Goal: Transaction & Acquisition: Purchase product/service

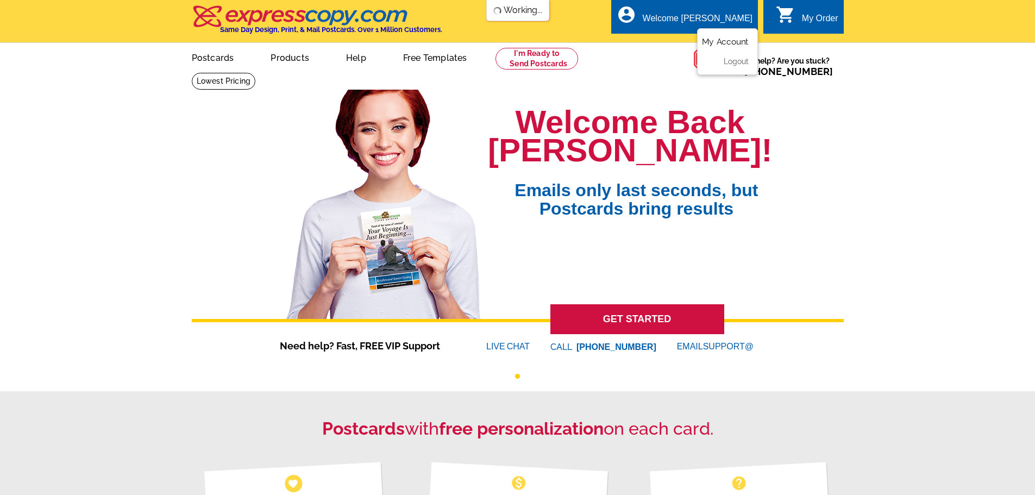
click at [716, 43] on link "My Account" at bounding box center [725, 42] width 47 height 10
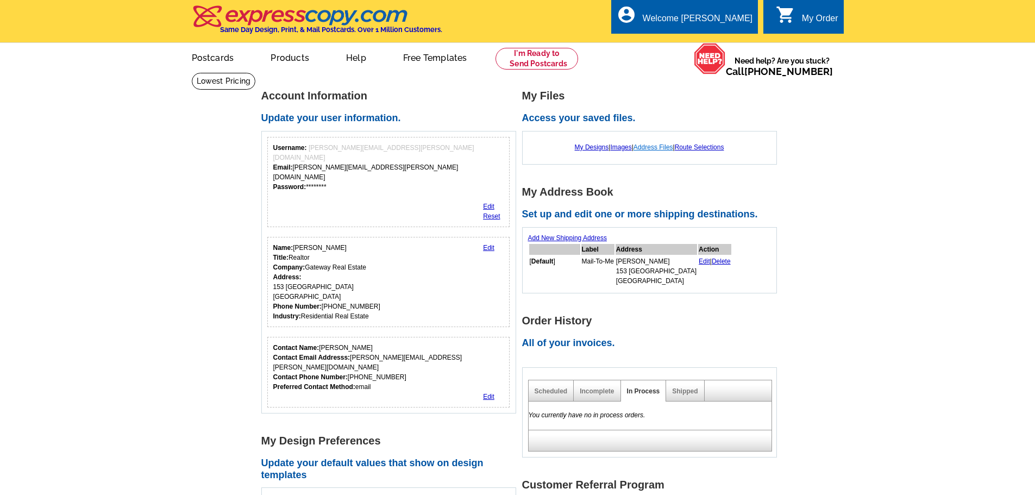
click at [649, 148] on link "Address Files" at bounding box center [653, 147] width 40 height 8
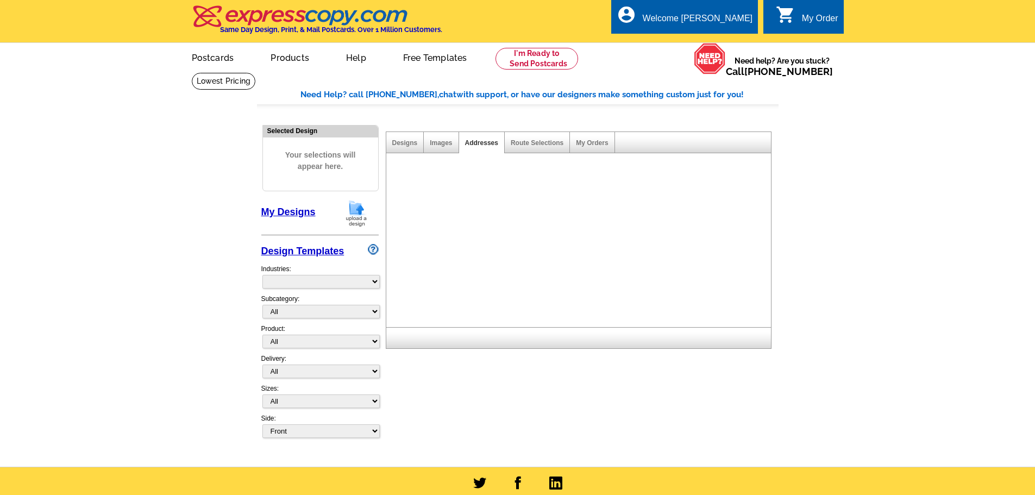
select select "785"
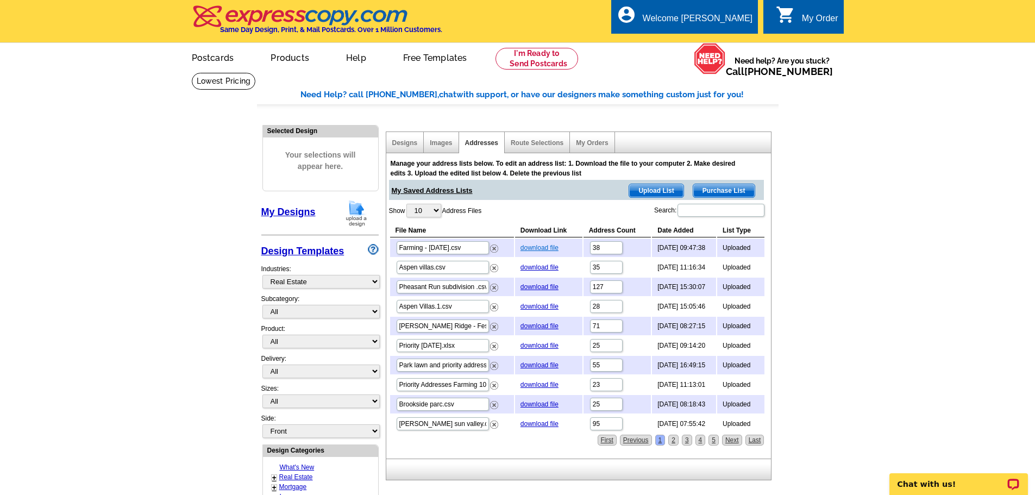
click at [536, 250] on link "download file" at bounding box center [539, 248] width 38 height 8
click at [660, 191] on span "Upload List" at bounding box center [656, 190] width 54 height 13
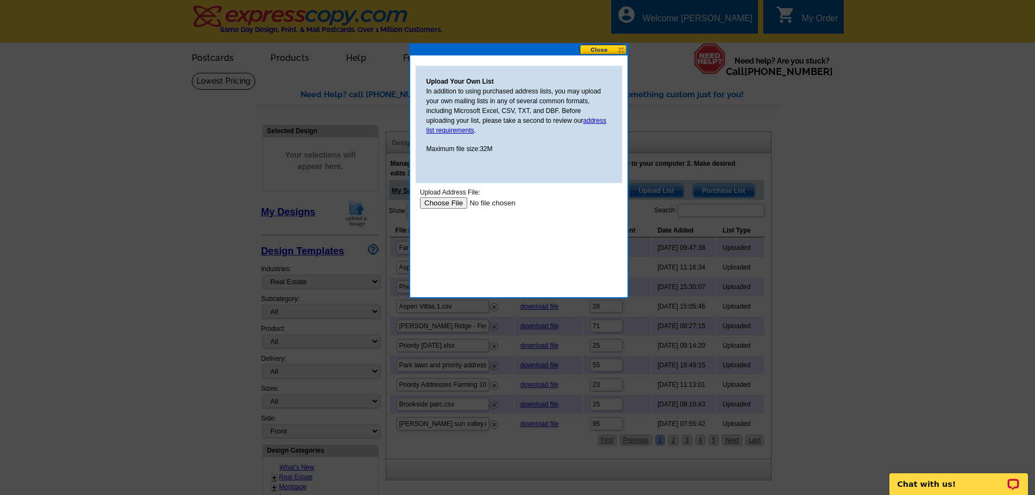
click at [444, 200] on input "file" at bounding box center [487, 202] width 137 height 11
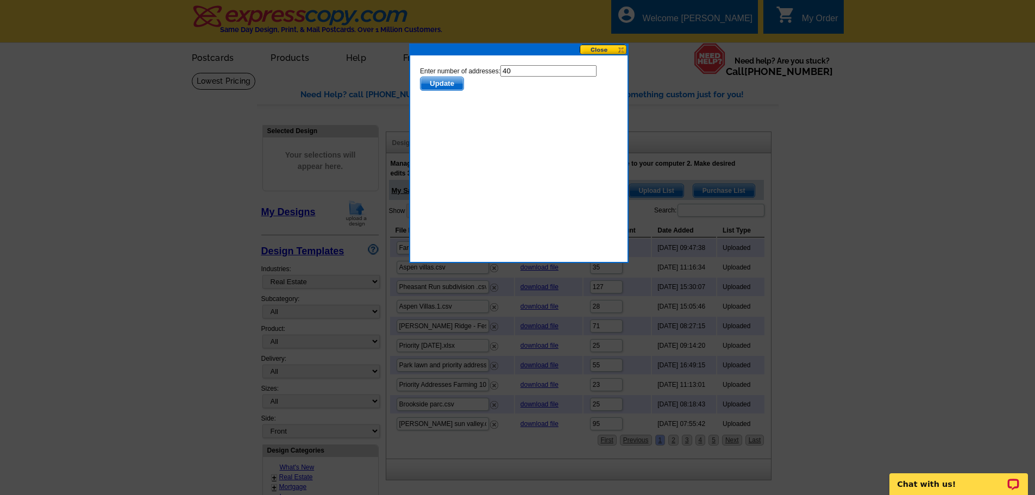
click at [452, 82] on span "Update" at bounding box center [441, 83] width 43 height 13
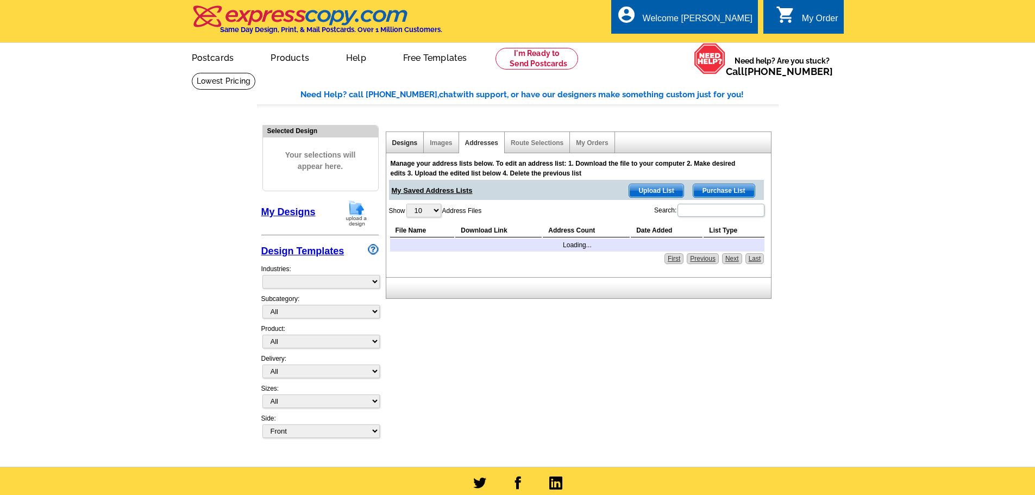
select select "785"
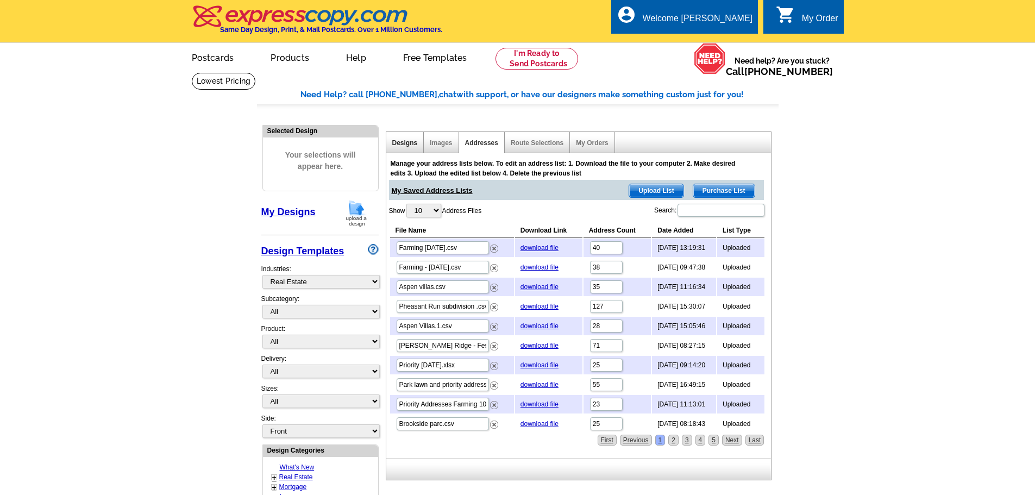
click at [402, 140] on link "Designs" at bounding box center [405, 143] width 26 height 8
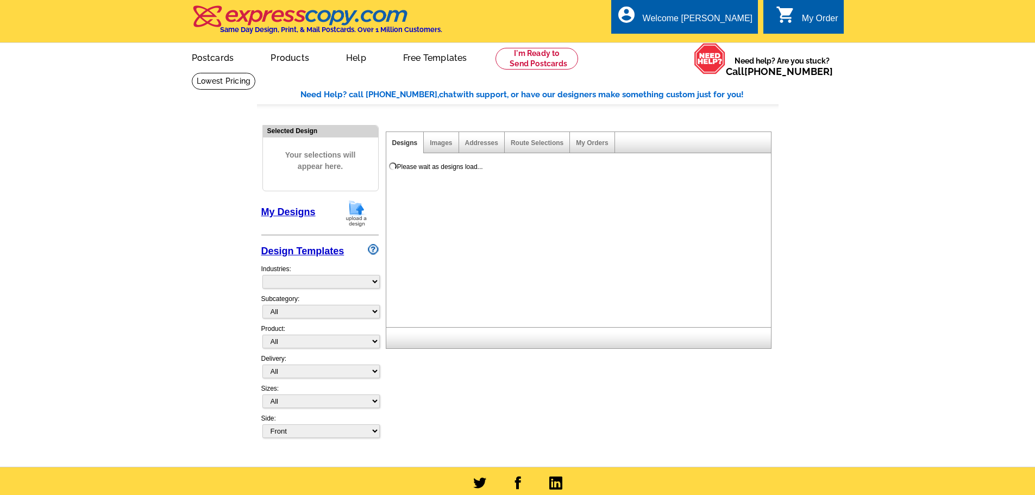
select select "785"
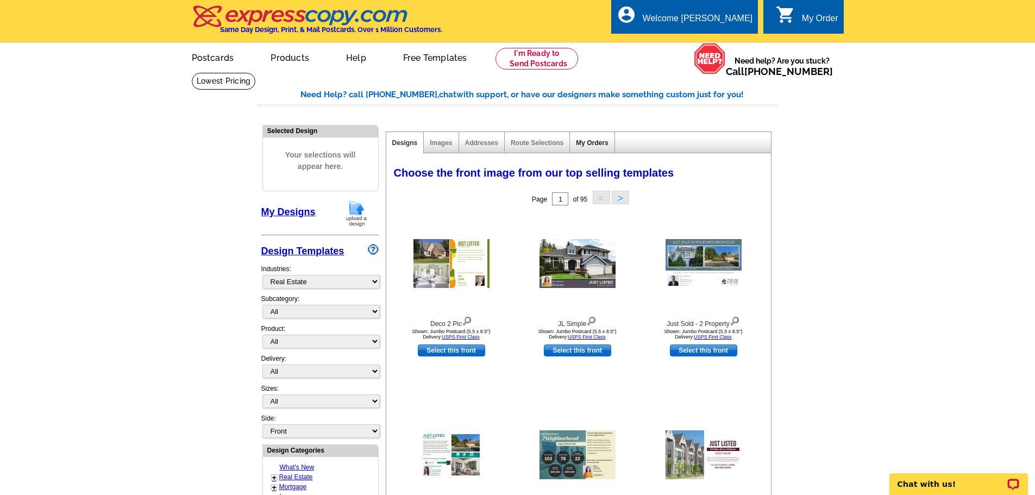
click at [598, 144] on link "My Orders" at bounding box center [592, 143] width 32 height 8
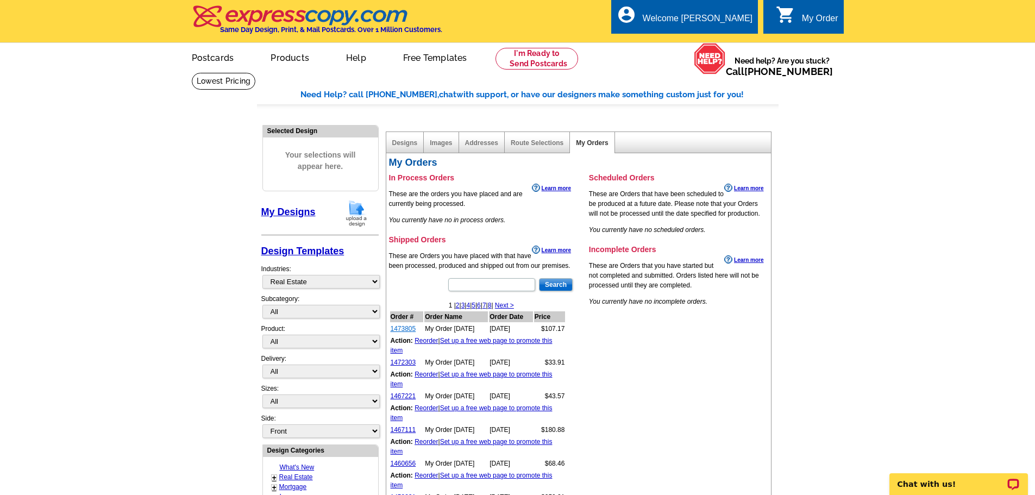
click at [398, 331] on link "1473805" at bounding box center [403, 329] width 26 height 8
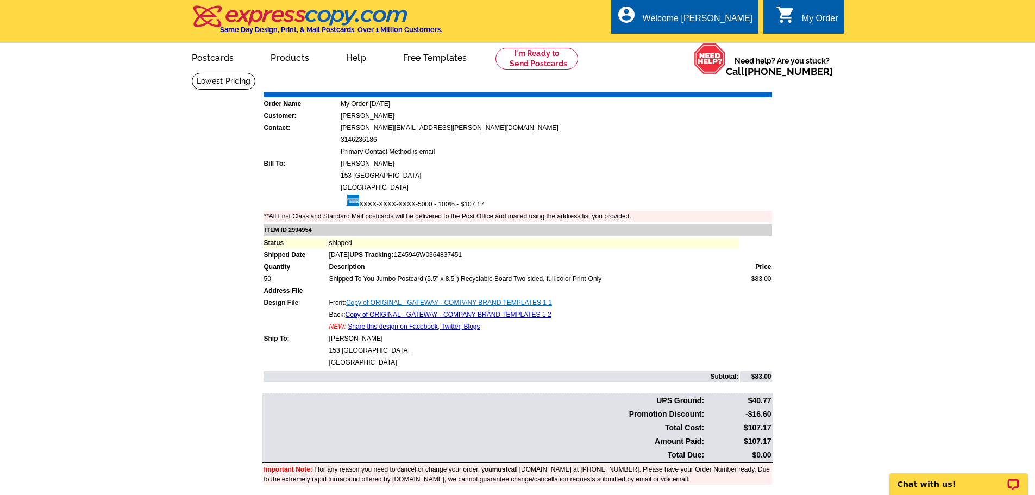
click at [408, 306] on link "Copy of ORIGINAL - GATEWAY - COMPANY BRAND TEMPLATES 1 1" at bounding box center [449, 303] width 206 height 8
click at [393, 316] on link "Copy of ORIGINAL - GATEWAY - COMPANY BRAND TEMPLATES 1 2" at bounding box center [448, 315] width 206 height 8
click at [210, 64] on link "Postcards" at bounding box center [212, 57] width 76 height 26
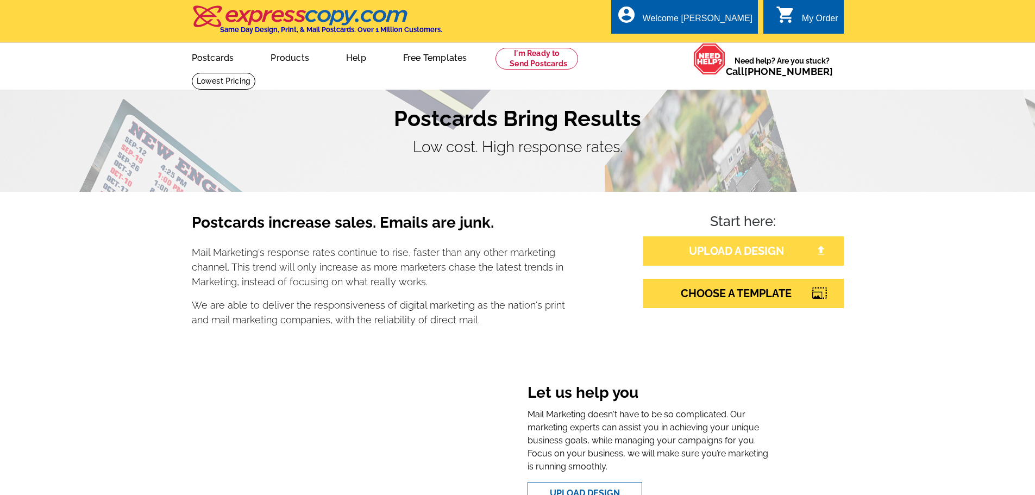
click at [737, 257] on link "UPLOAD A DESIGN" at bounding box center [742, 250] width 201 height 29
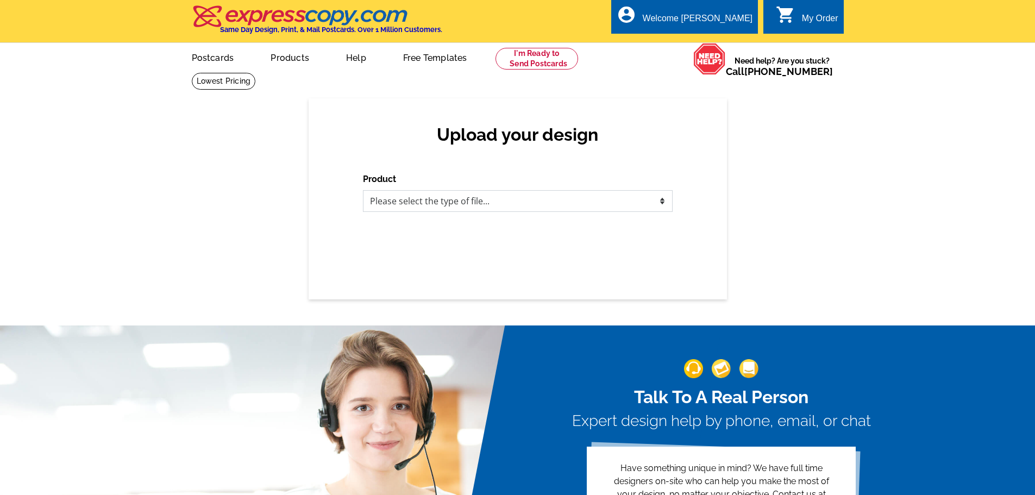
click at [565, 200] on select "Please select the type of file... Postcards Business Cards Letters and flyers G…" at bounding box center [518, 201] width 310 height 22
select select "1"
click at [363, 191] on select "Please select the type of file... Postcards Business Cards Letters and flyers G…" at bounding box center [518, 201] width 310 height 22
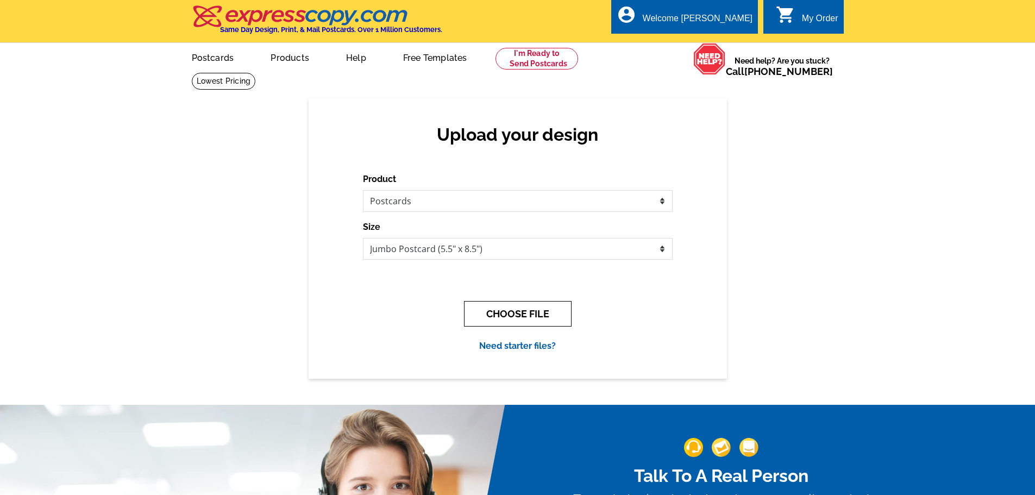
click at [518, 317] on button "CHOOSE FILE" at bounding box center [518, 314] width 108 height 26
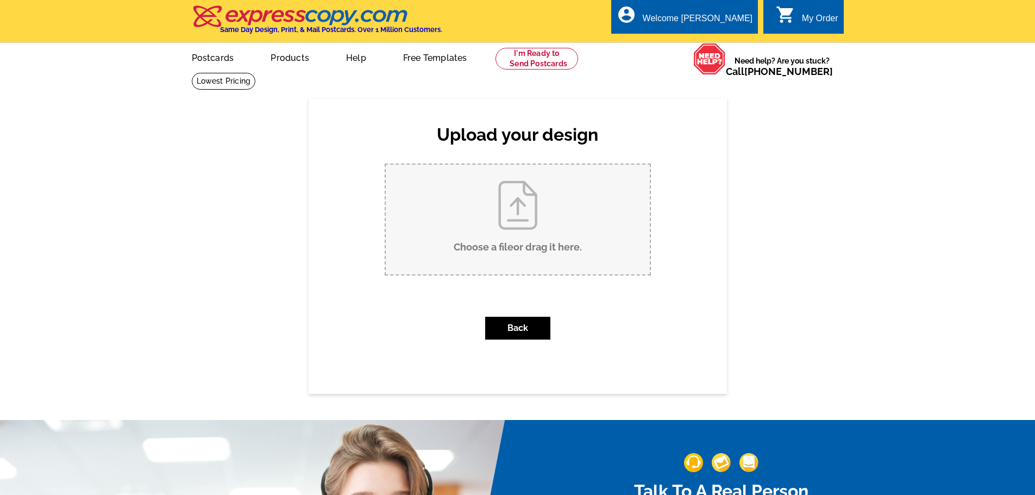
click at [515, 202] on input "Choose a file or drag it here ." at bounding box center [518, 220] width 264 height 110
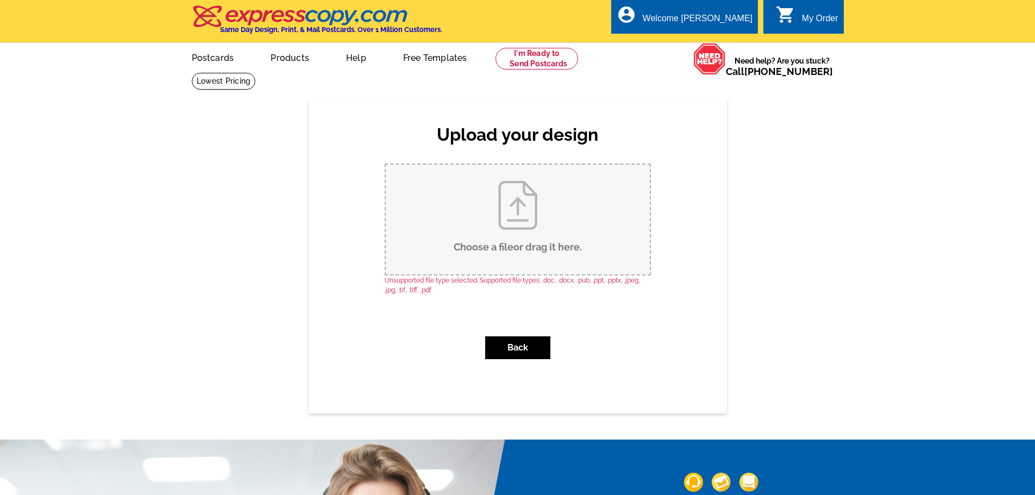
click at [509, 209] on input "Choose a file or drag it here ." at bounding box center [518, 220] width 264 height 110
click at [515, 210] on input "Choose a file or drag it here ." at bounding box center [518, 220] width 264 height 110
type input "C:\fakepath\25.jpg"
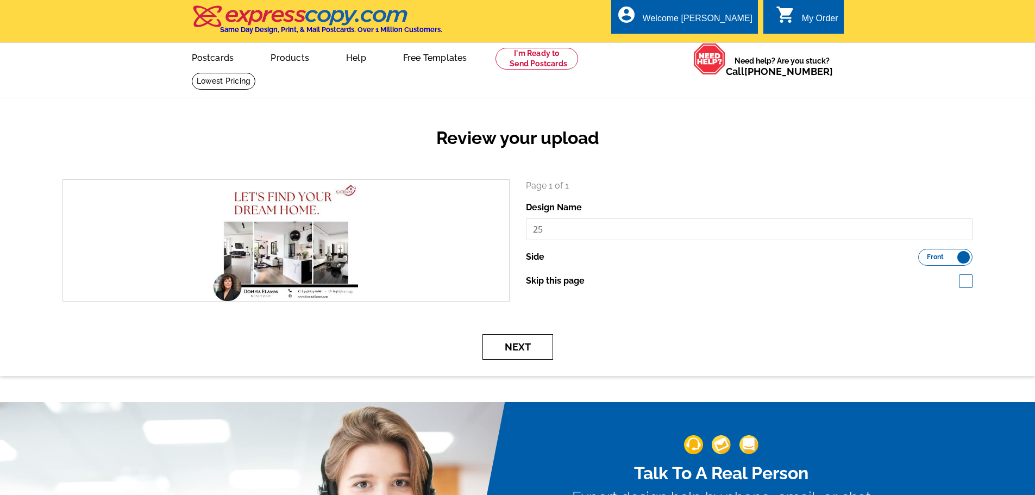
click at [507, 347] on button "Next" at bounding box center [517, 347] width 71 height 26
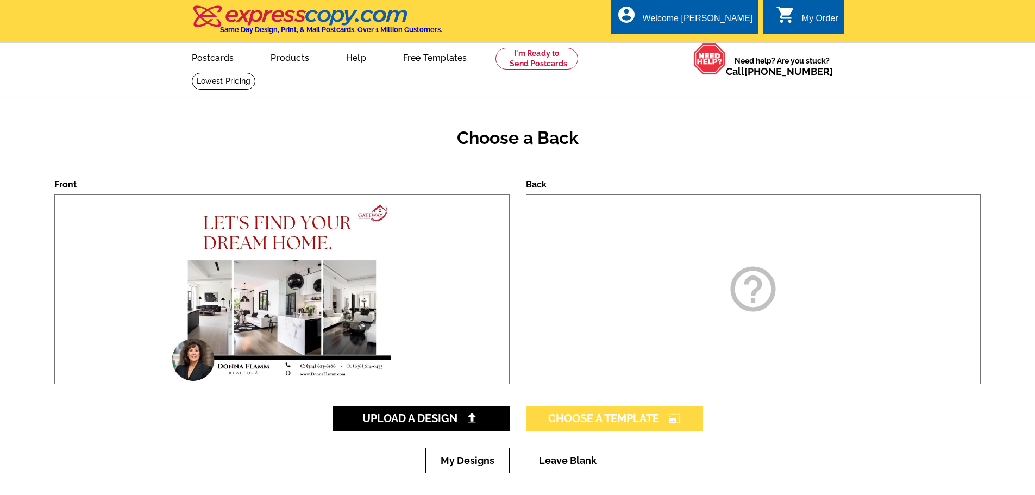
click at [578, 420] on span "Choose A Template photo_size_select_large" at bounding box center [614, 418] width 133 height 13
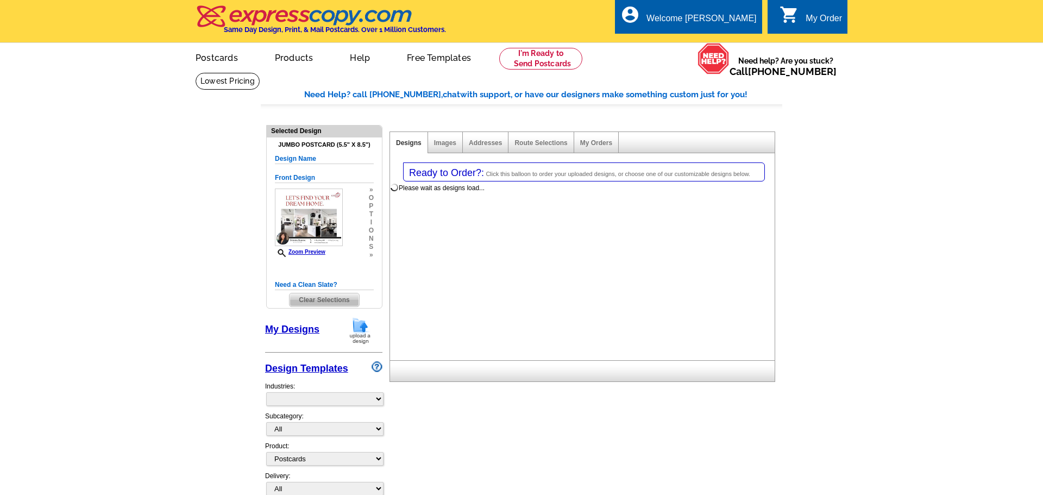
select select "1"
select select "2"
select select "back"
select select "785"
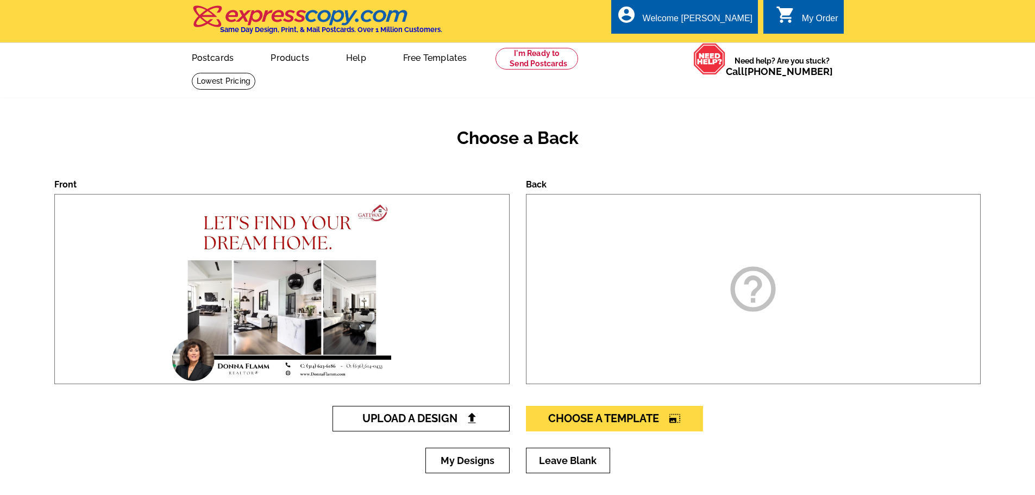
click at [450, 418] on span "Upload A Design" at bounding box center [420, 418] width 117 height 13
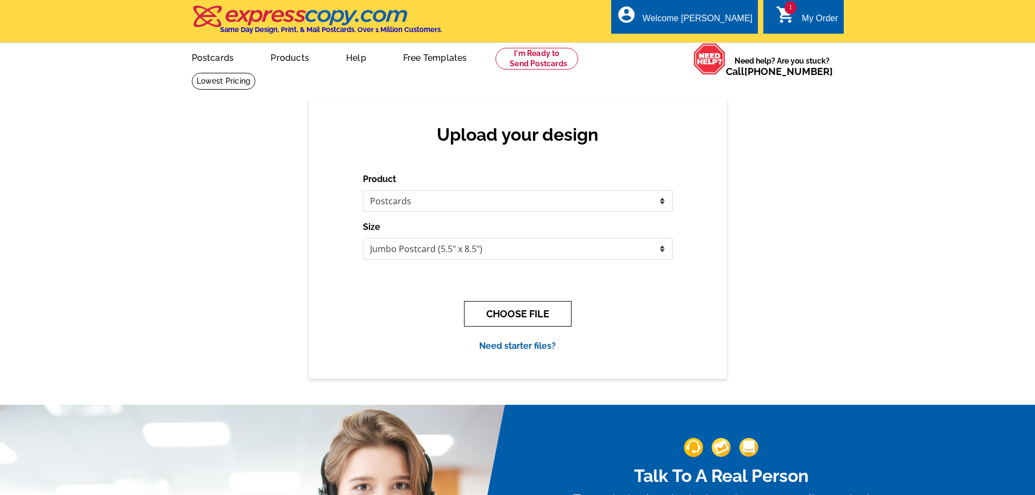
click at [514, 314] on button "CHOOSE FILE" at bounding box center [518, 314] width 108 height 26
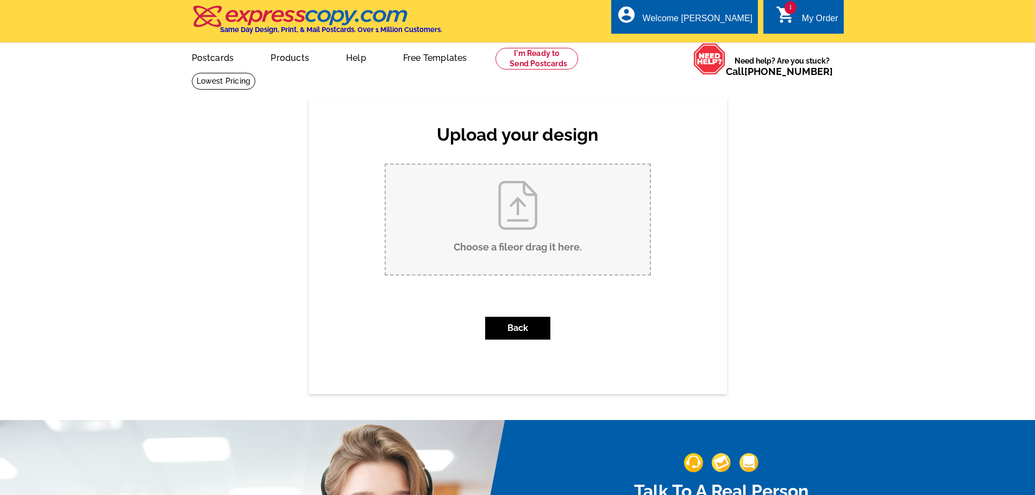
click at [519, 205] on input "Choose a file or drag it here ." at bounding box center [518, 220] width 264 height 110
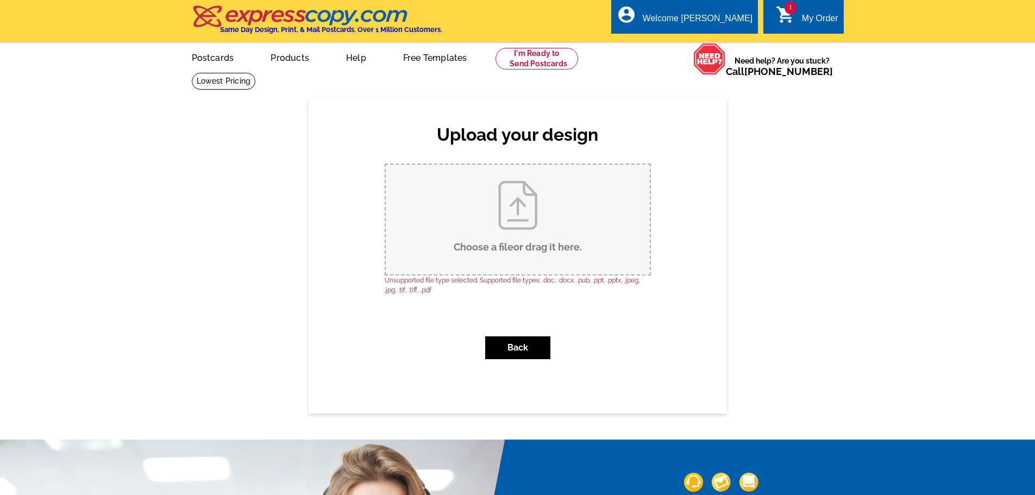
click at [519, 209] on input "Choose a file or drag it here ." at bounding box center [518, 220] width 264 height 110
type input "C:\fakepath\Farming Postcard 9-8-25.pdf"
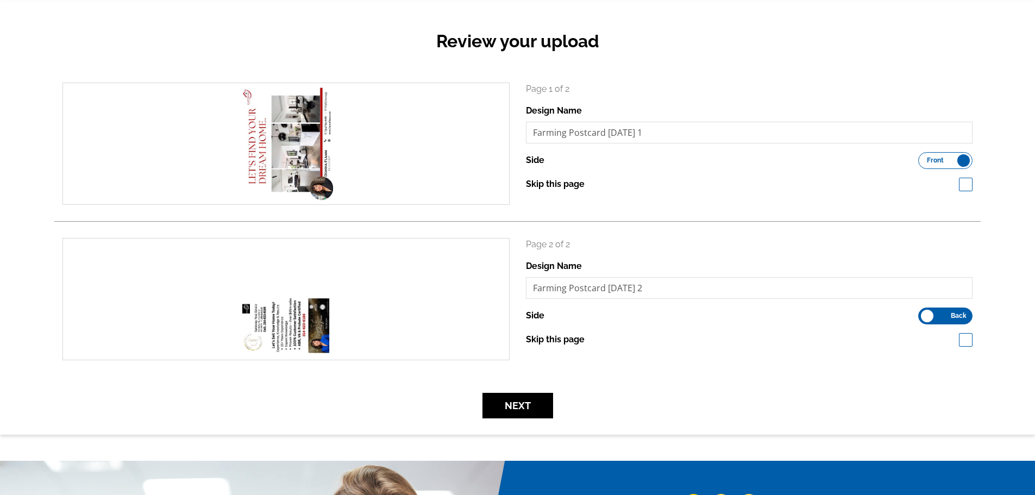
scroll to position [109, 0]
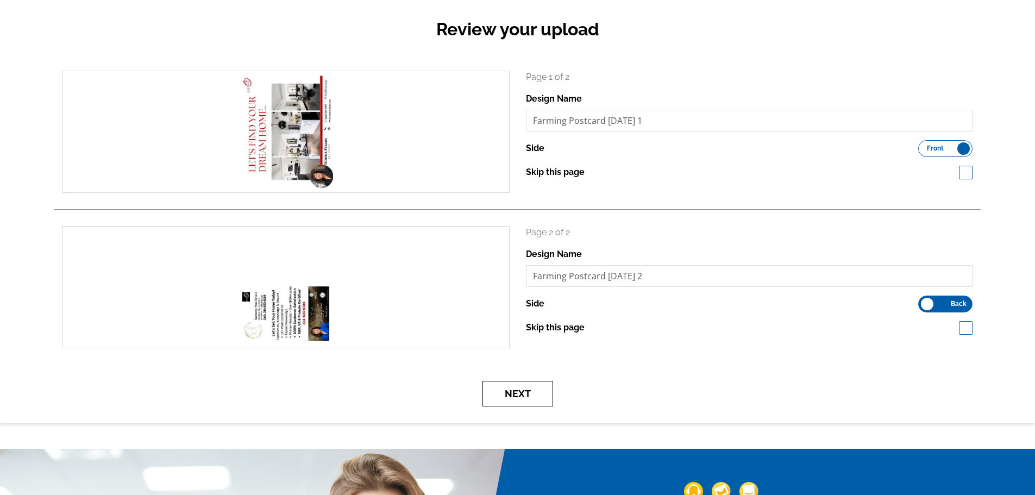
click at [518, 396] on button "Next" at bounding box center [517, 394] width 71 height 26
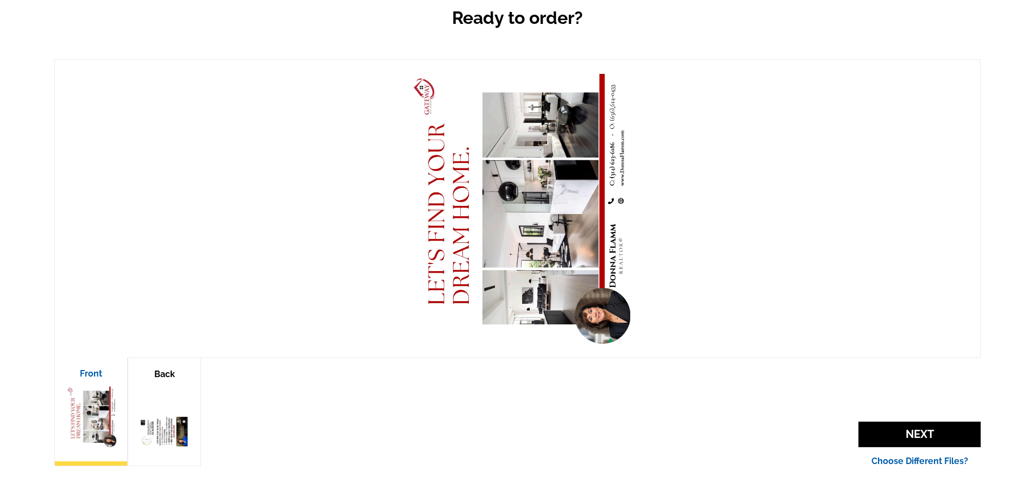
scroll to position [163, 0]
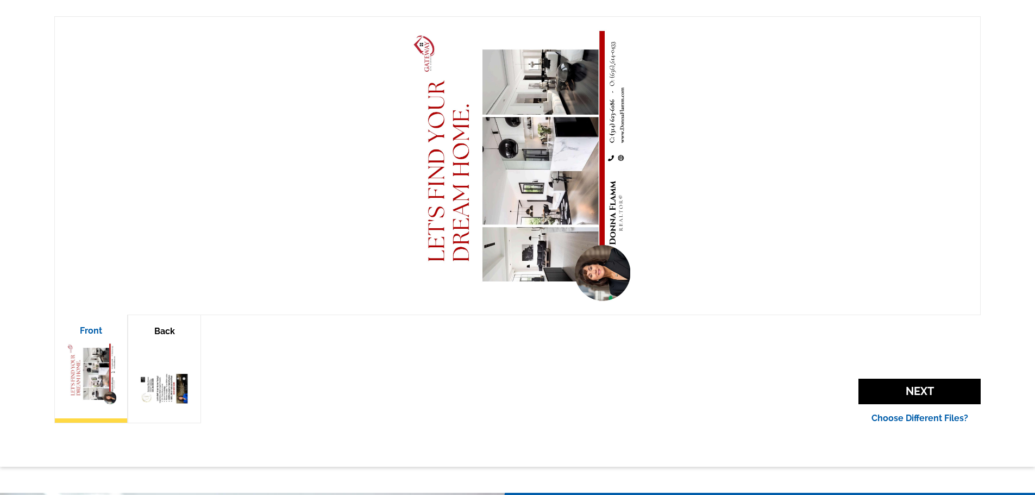
click at [165, 383] on img at bounding box center [164, 374] width 51 height 65
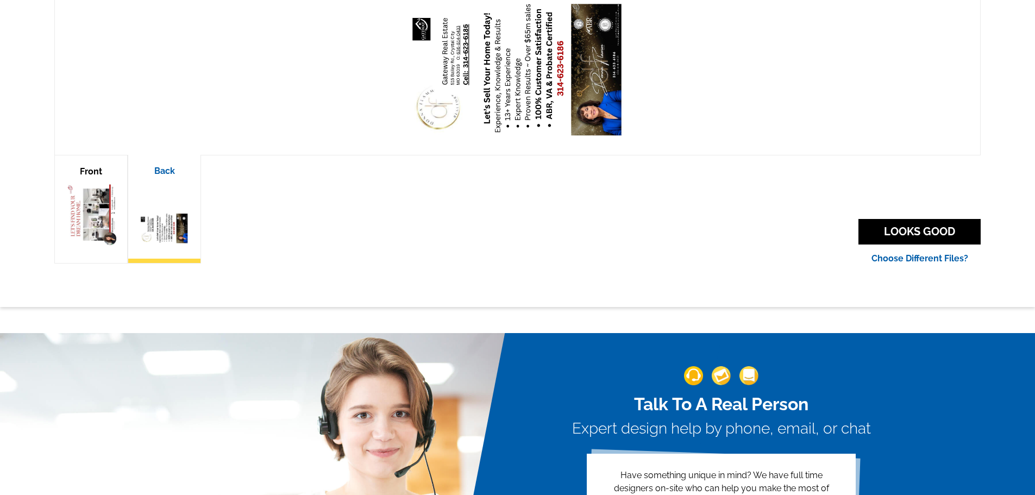
scroll to position [326, 0]
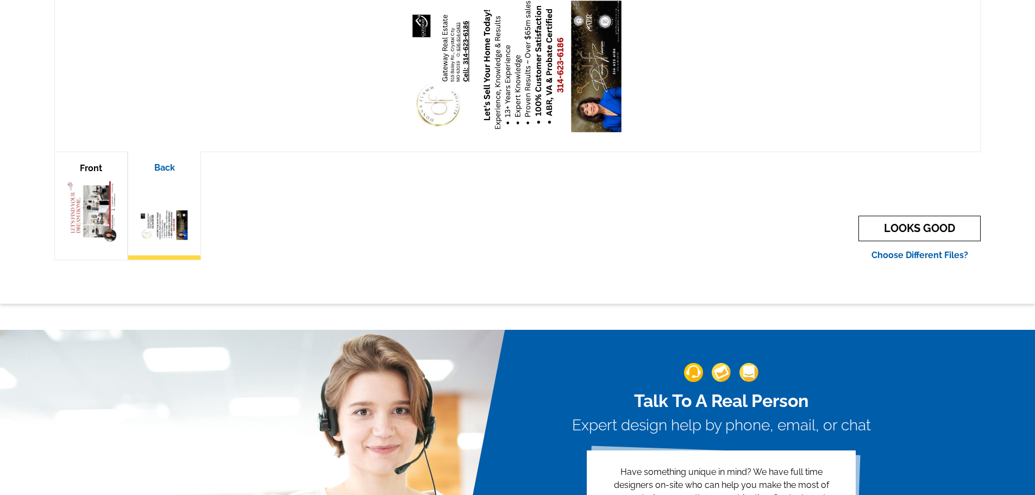
click at [915, 226] on link "LOOKS GOOD" at bounding box center [919, 229] width 122 height 26
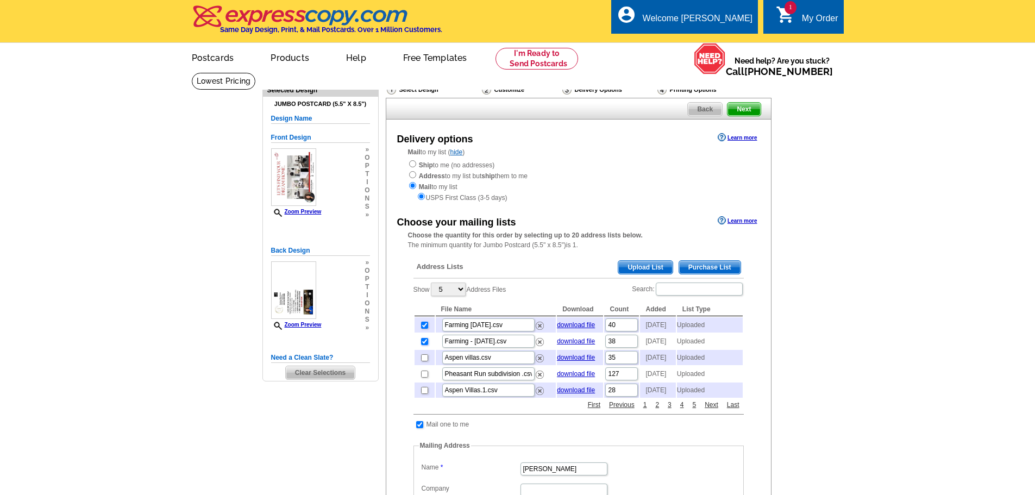
click at [425, 345] on input "checkbox" at bounding box center [424, 341] width 7 height 7
checkbox input "false"
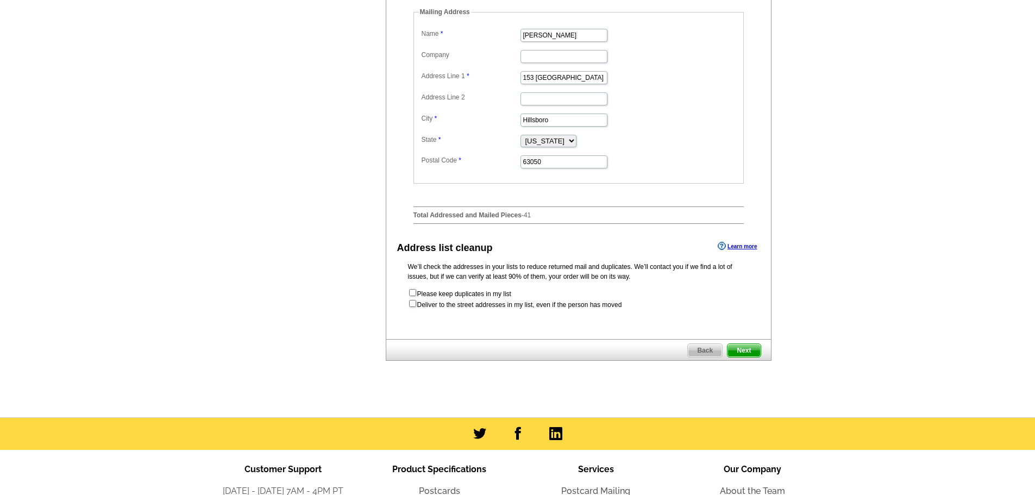
scroll to position [434, 0]
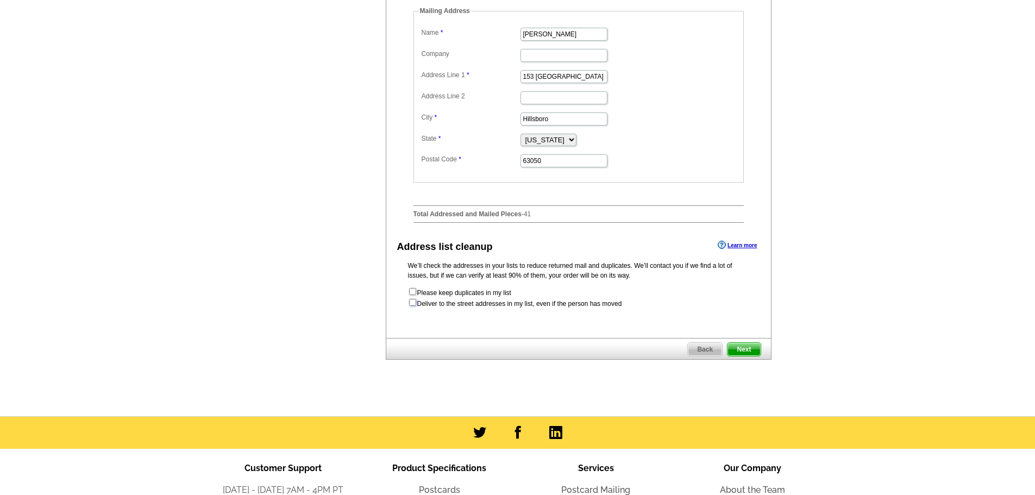
click at [409, 306] on input "checkbox" at bounding box center [412, 302] width 7 height 7
checkbox input "true"
radio input "true"
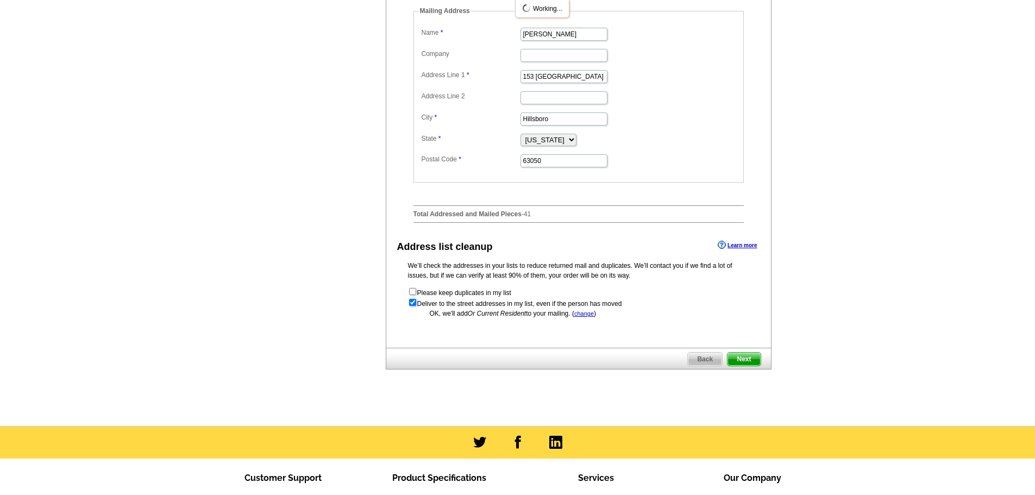
scroll to position [0, 0]
click at [743, 366] on span "Next" at bounding box center [743, 358] width 33 height 13
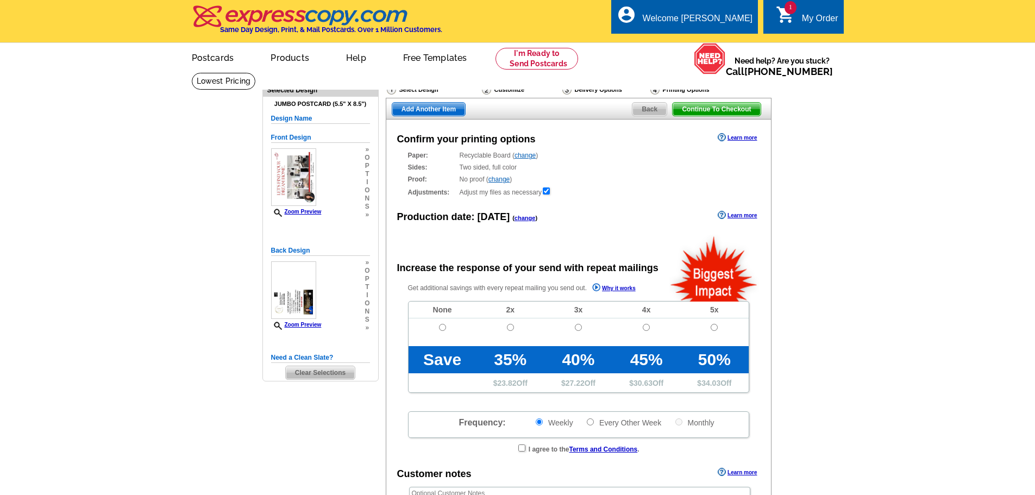
radio input "false"
click at [442, 327] on input "radio" at bounding box center [442, 327] width 7 height 7
radio input "true"
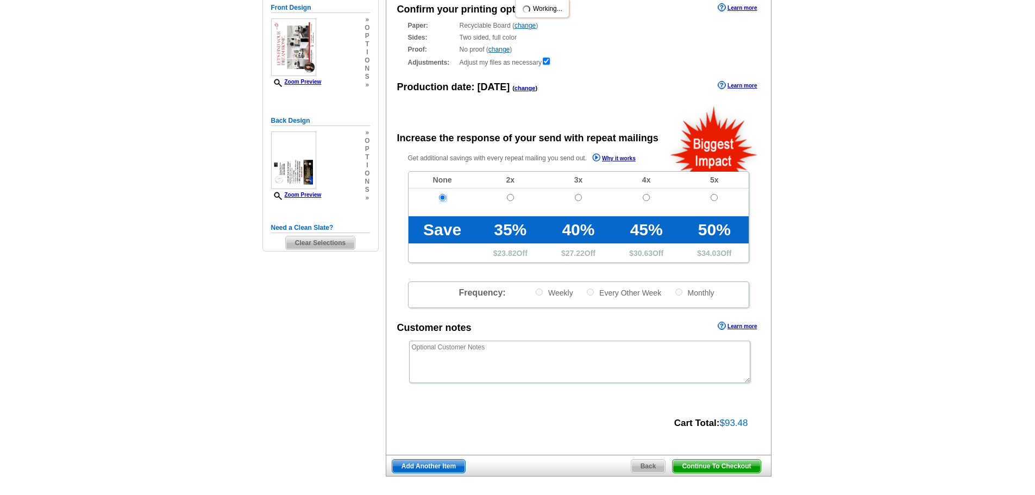
scroll to position [163, 0]
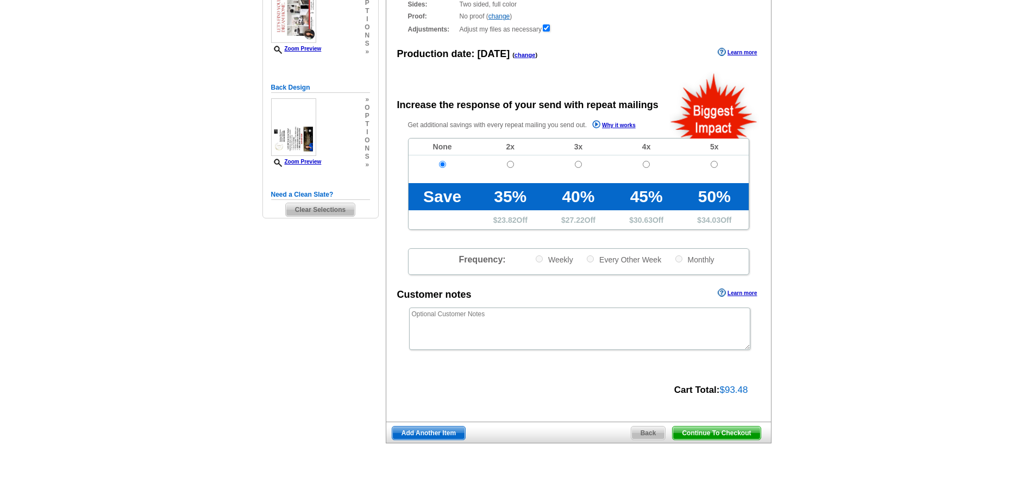
click at [704, 430] on span "Continue To Checkout" at bounding box center [715, 432] width 87 height 13
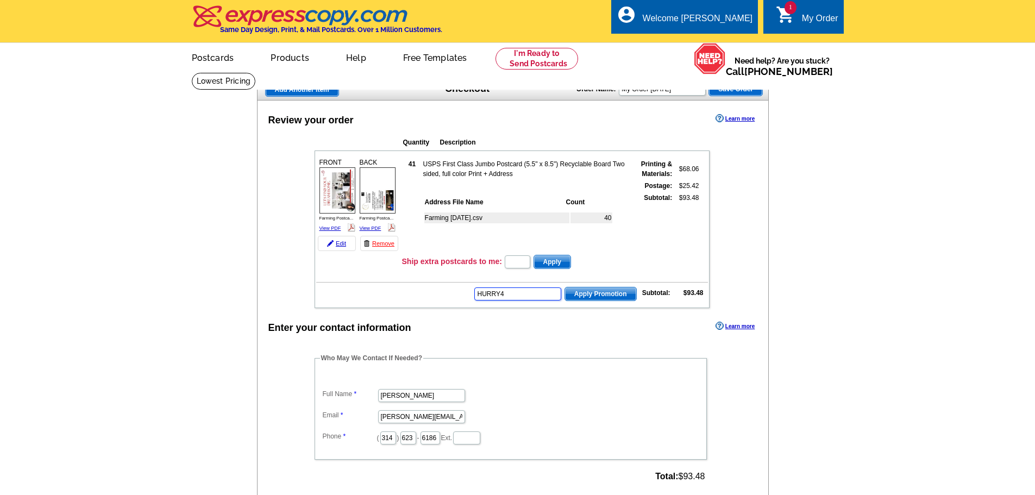
type input "HURRY40"
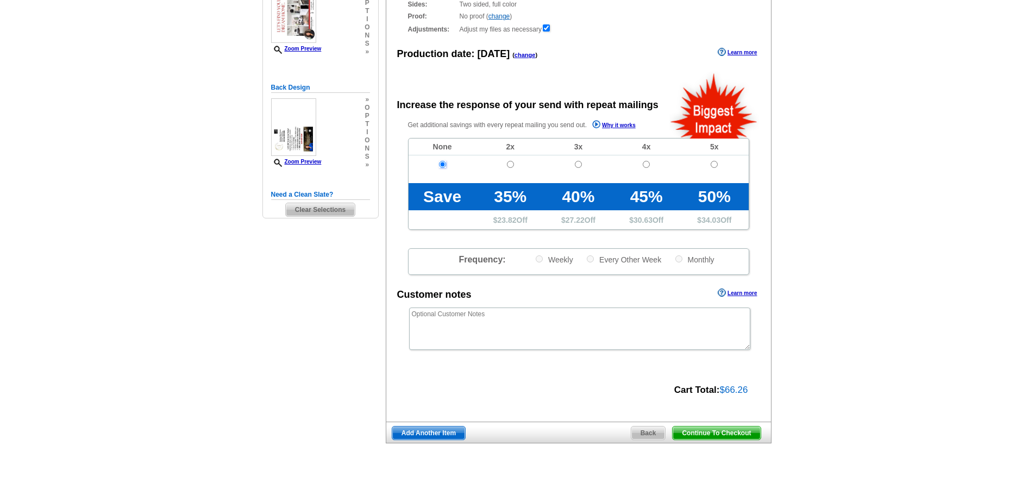
click at [442, 164] on input "radio" at bounding box center [442, 164] width 7 height 7
click at [511, 165] on input "radio" at bounding box center [510, 164] width 7 height 7
radio input "true"
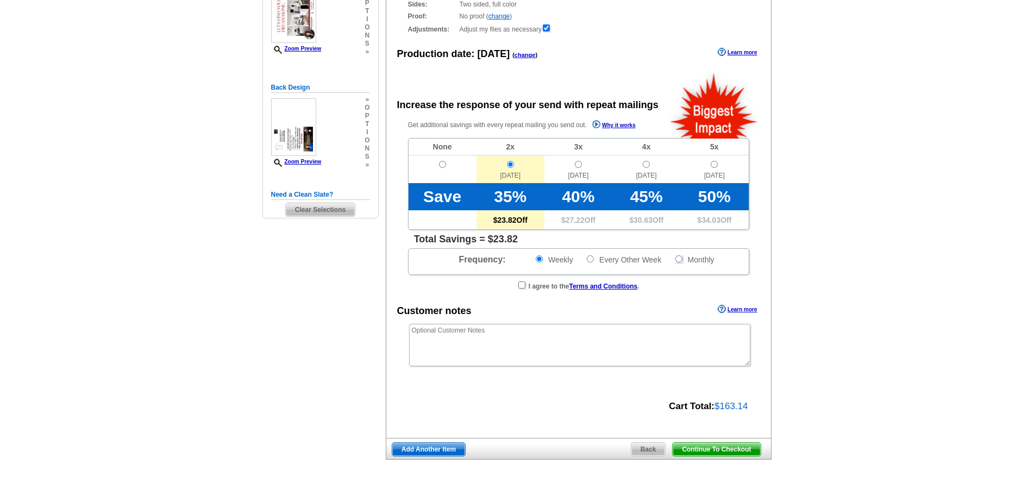
click at [675, 259] on input "Monthly" at bounding box center [678, 258] width 7 height 7
radio input "true"
click at [580, 167] on input "radio" at bounding box center [578, 164] width 7 height 7
radio input "true"
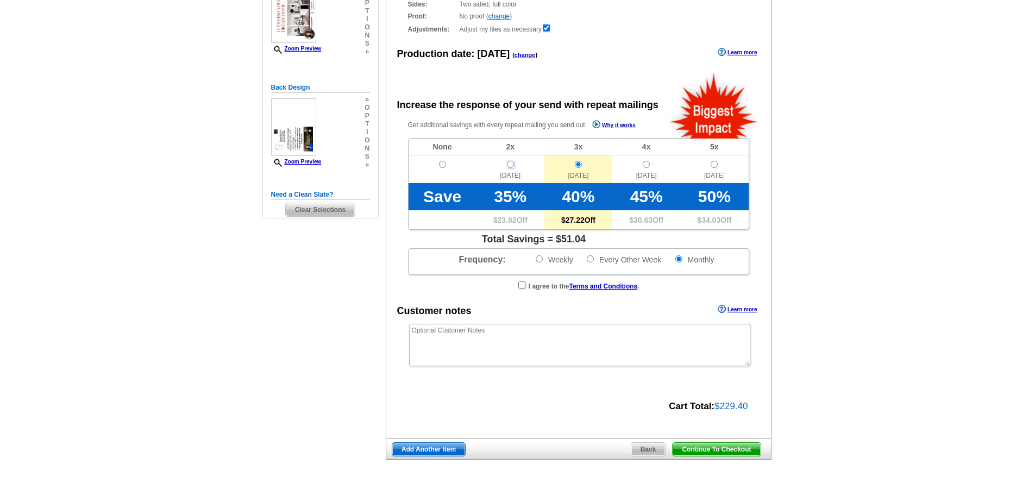
click at [511, 165] on input "radio" at bounding box center [510, 164] width 7 height 7
radio input "true"
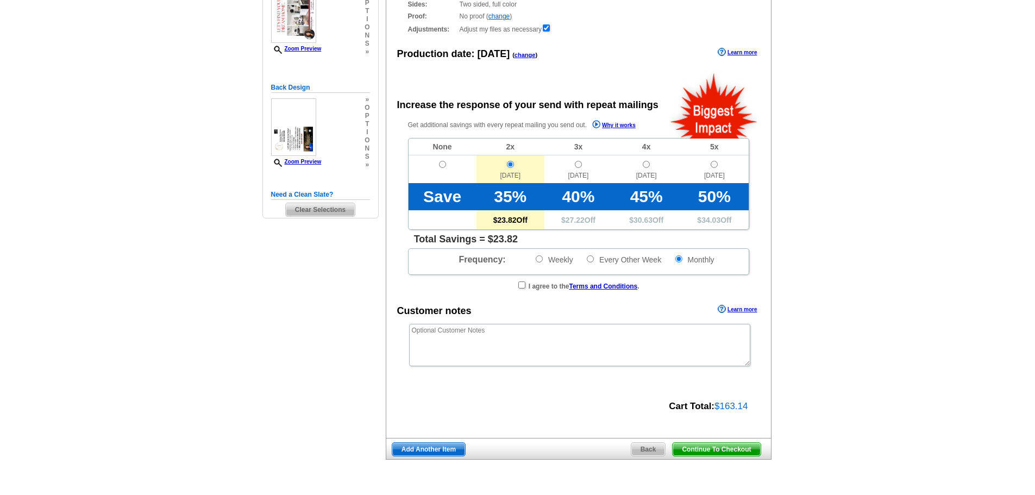
click at [707, 450] on span "Continue To Checkout" at bounding box center [715, 449] width 87 height 13
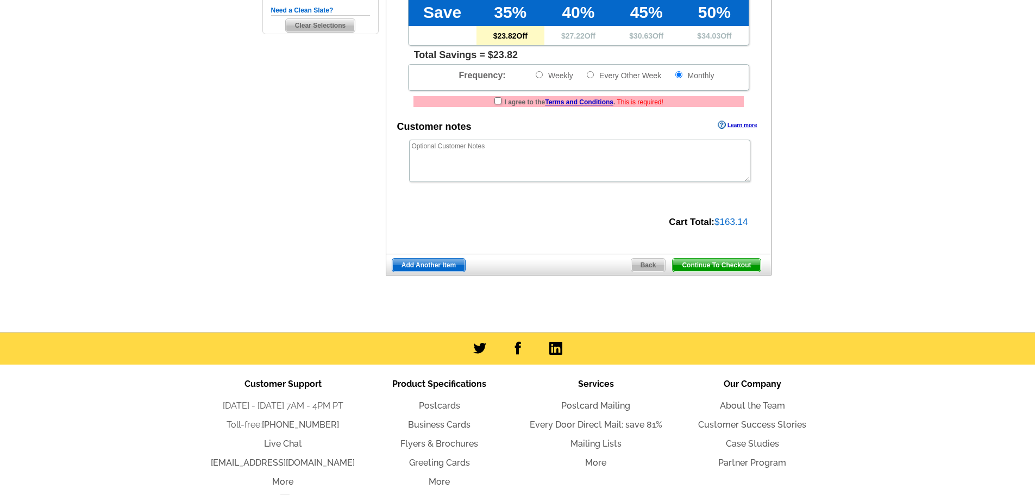
scroll to position [282, 0]
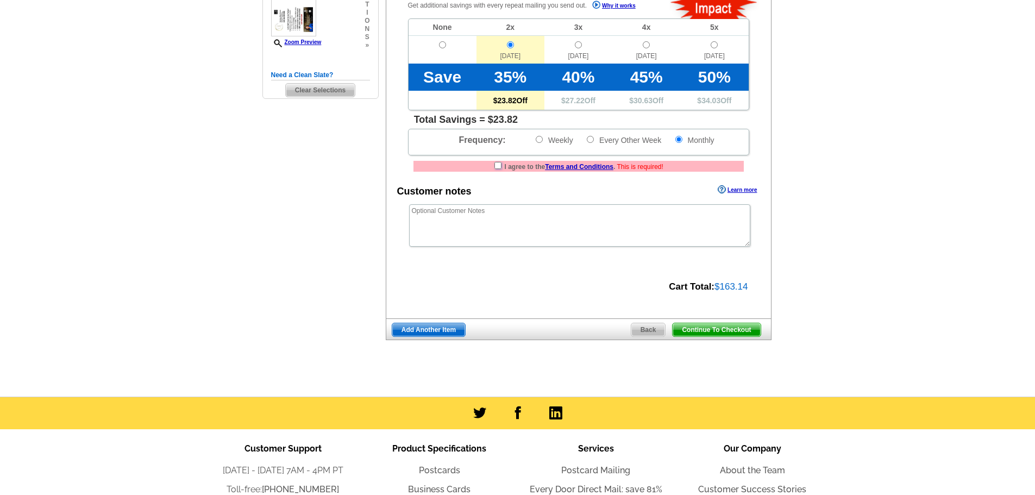
click at [494, 165] on input "checkbox" at bounding box center [497, 165] width 7 height 7
checkbox input "true"
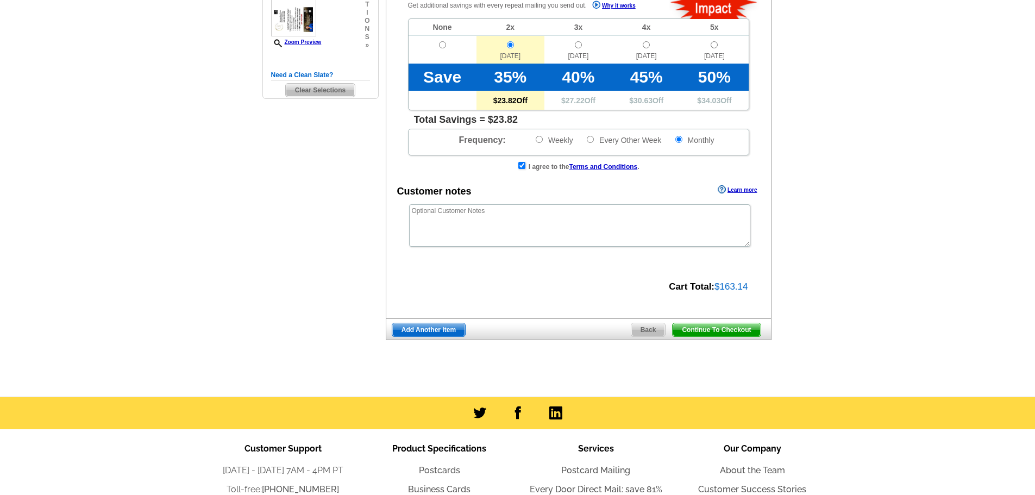
click at [713, 330] on span "Continue To Checkout" at bounding box center [715, 329] width 87 height 13
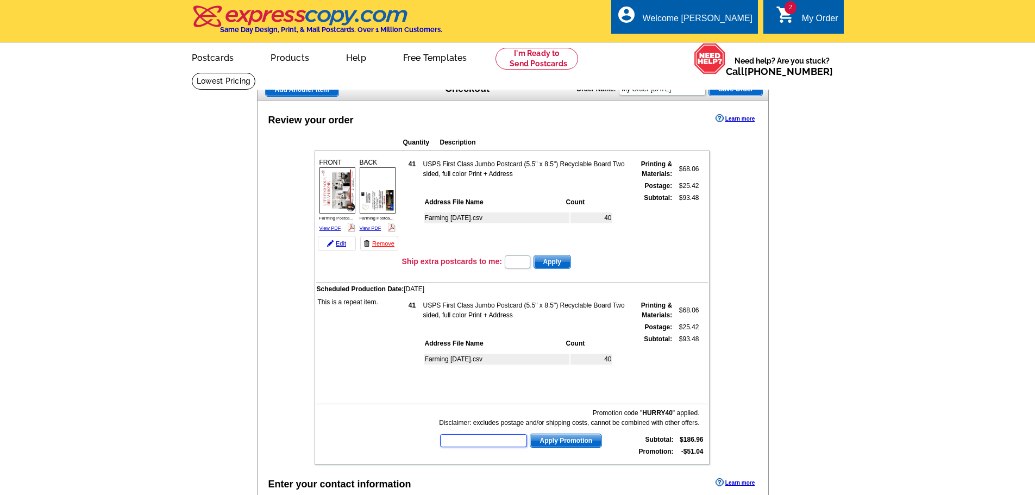
click at [463, 441] on input "text" at bounding box center [483, 440] width 87 height 13
type input "Chat40"
click at [530, 433] on button "Apply Promotion" at bounding box center [566, 440] width 72 height 14
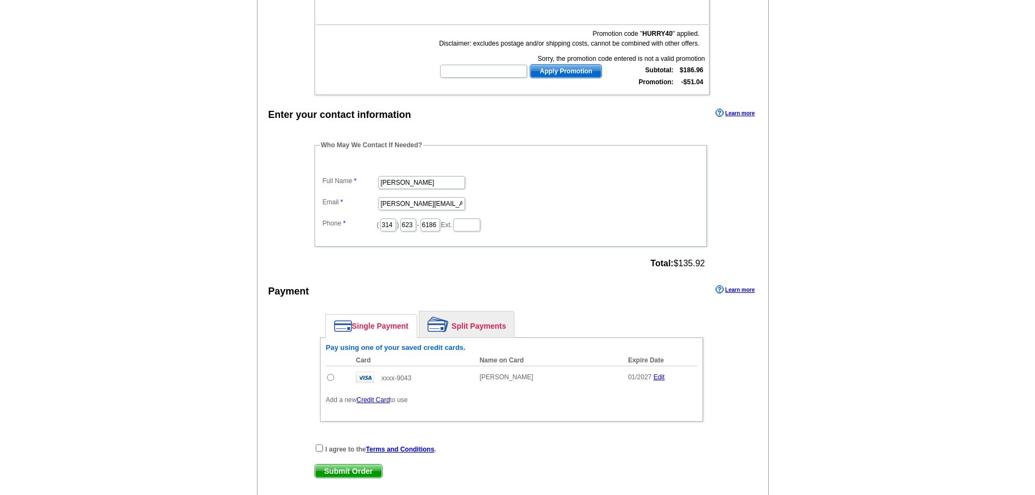
scroll to position [380, 0]
click at [330, 376] on input "radio" at bounding box center [330, 376] width 7 height 7
radio input "true"
click at [319, 446] on input "checkbox" at bounding box center [319, 446] width 7 height 7
checkbox input "true"
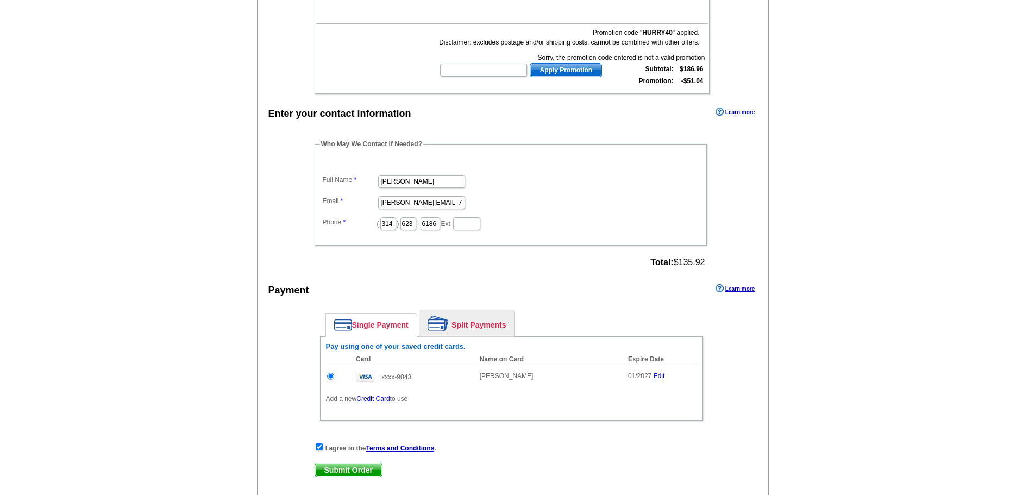
click at [349, 471] on span "Submit Order" at bounding box center [348, 469] width 67 height 13
